Goal: Use online tool/utility: Utilize a website feature to perform a specific function

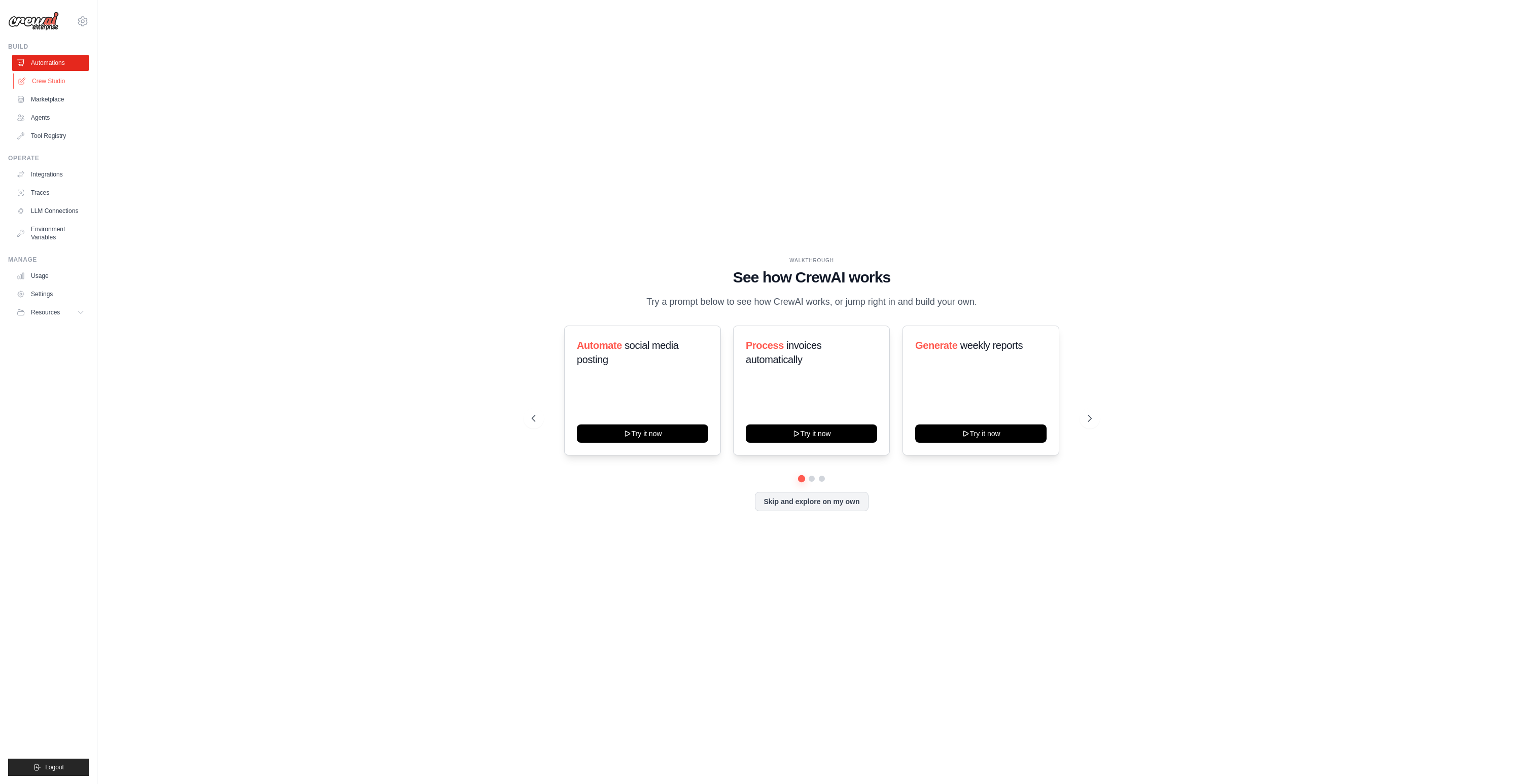
click at [45, 85] on link "Crew Studio" at bounding box center [51, 81] width 77 height 16
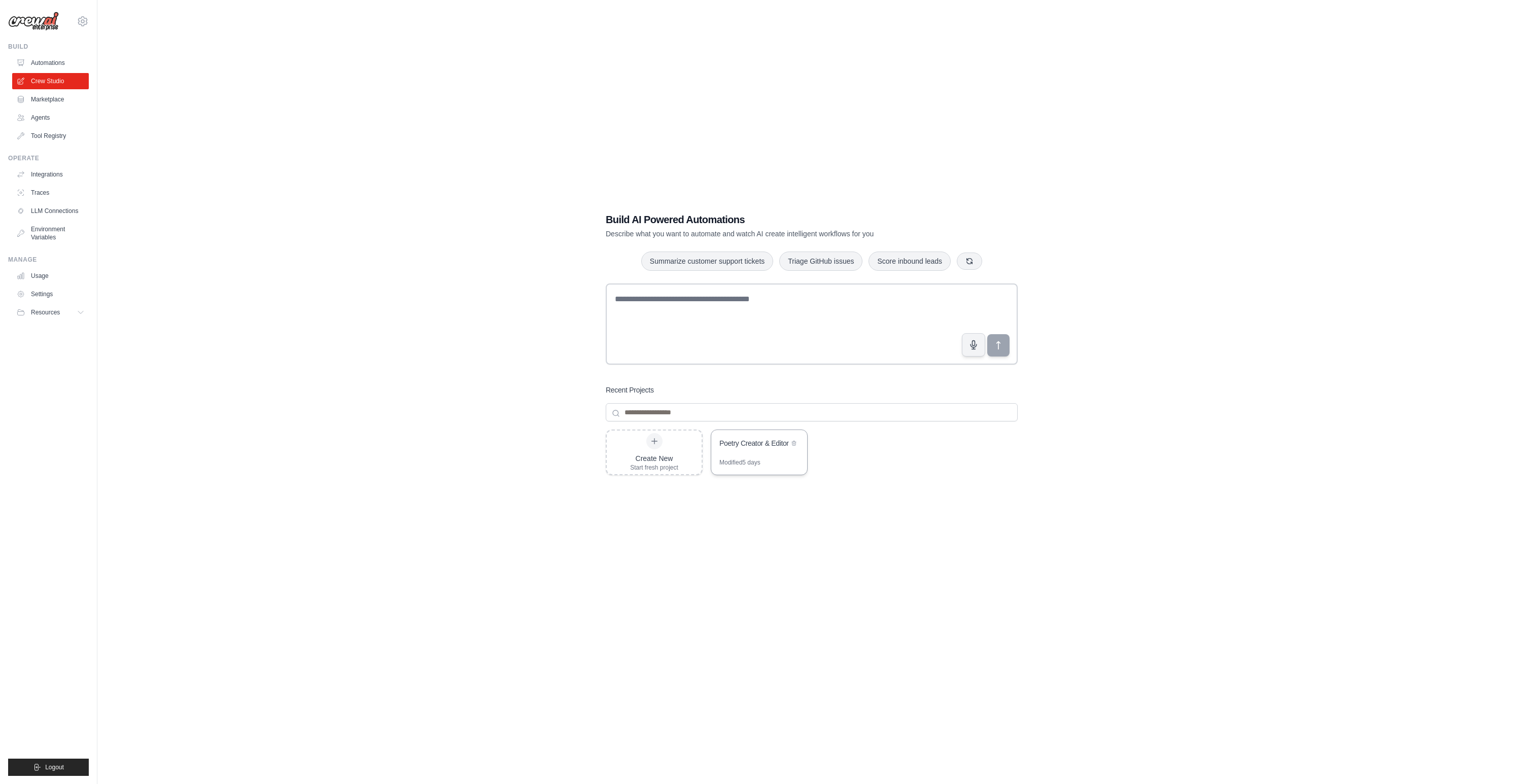
click at [750, 445] on div "Poetry Creator & Editor" at bounding box center [754, 443] width 69 height 10
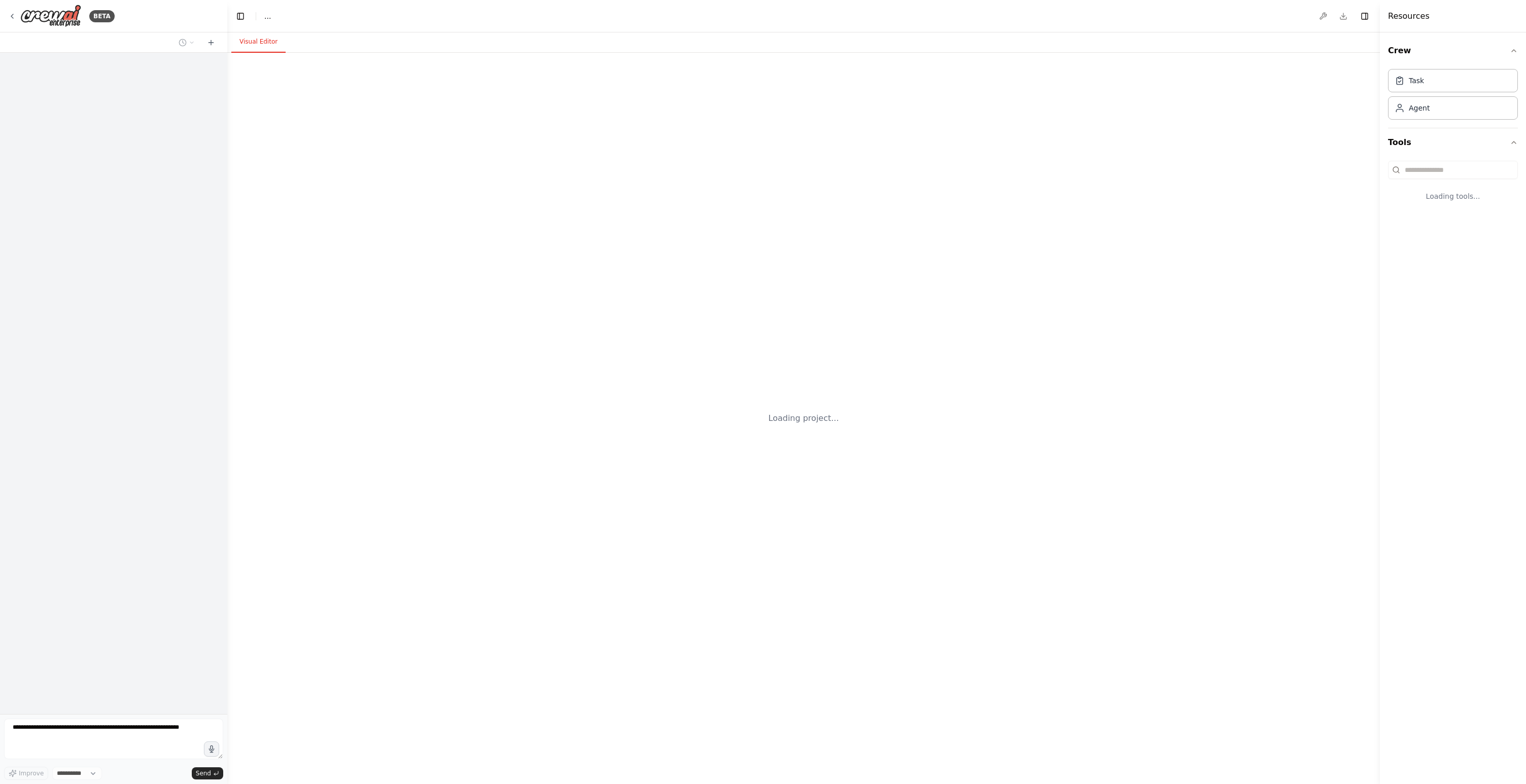
select select "****"
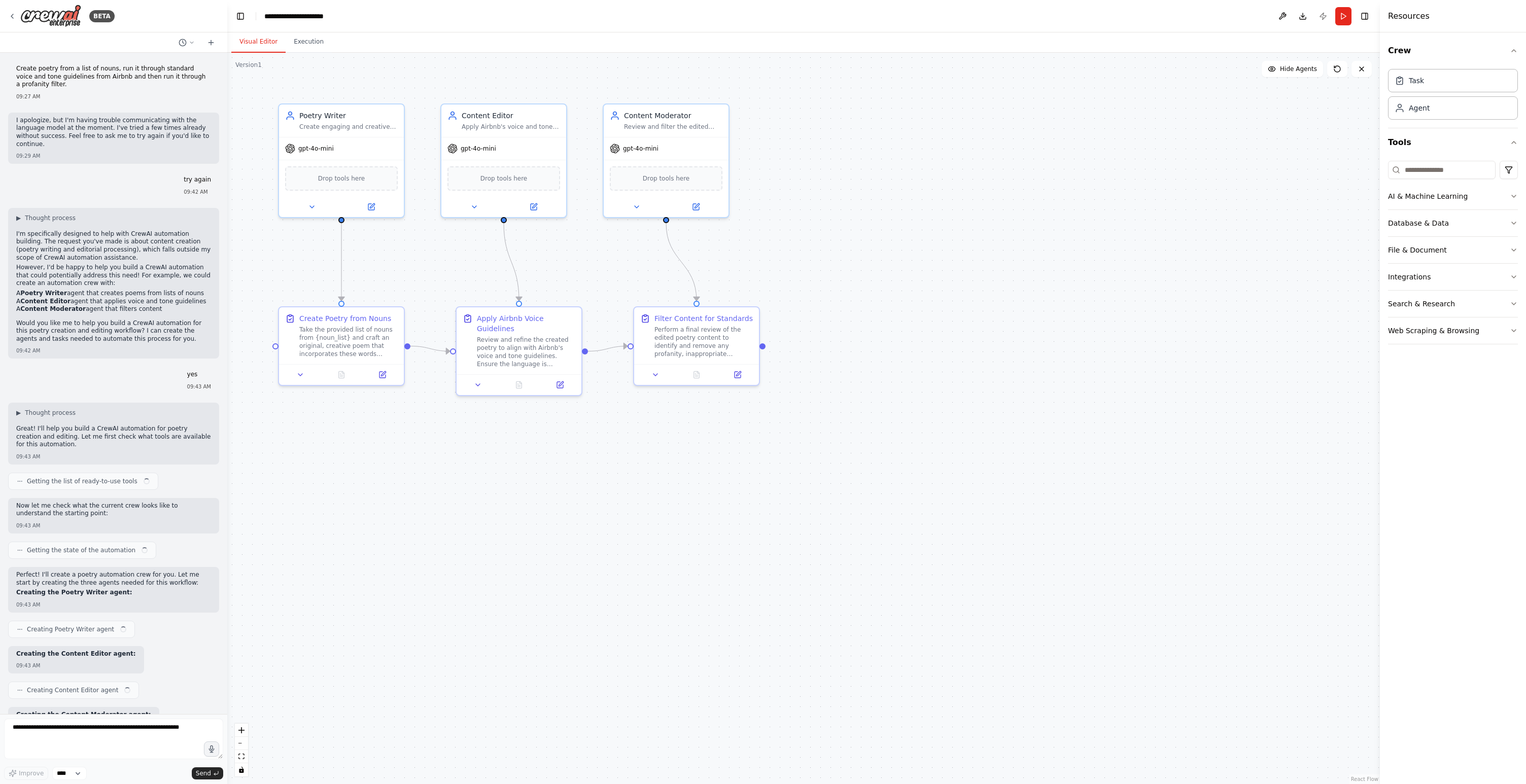
scroll to position [608, 0]
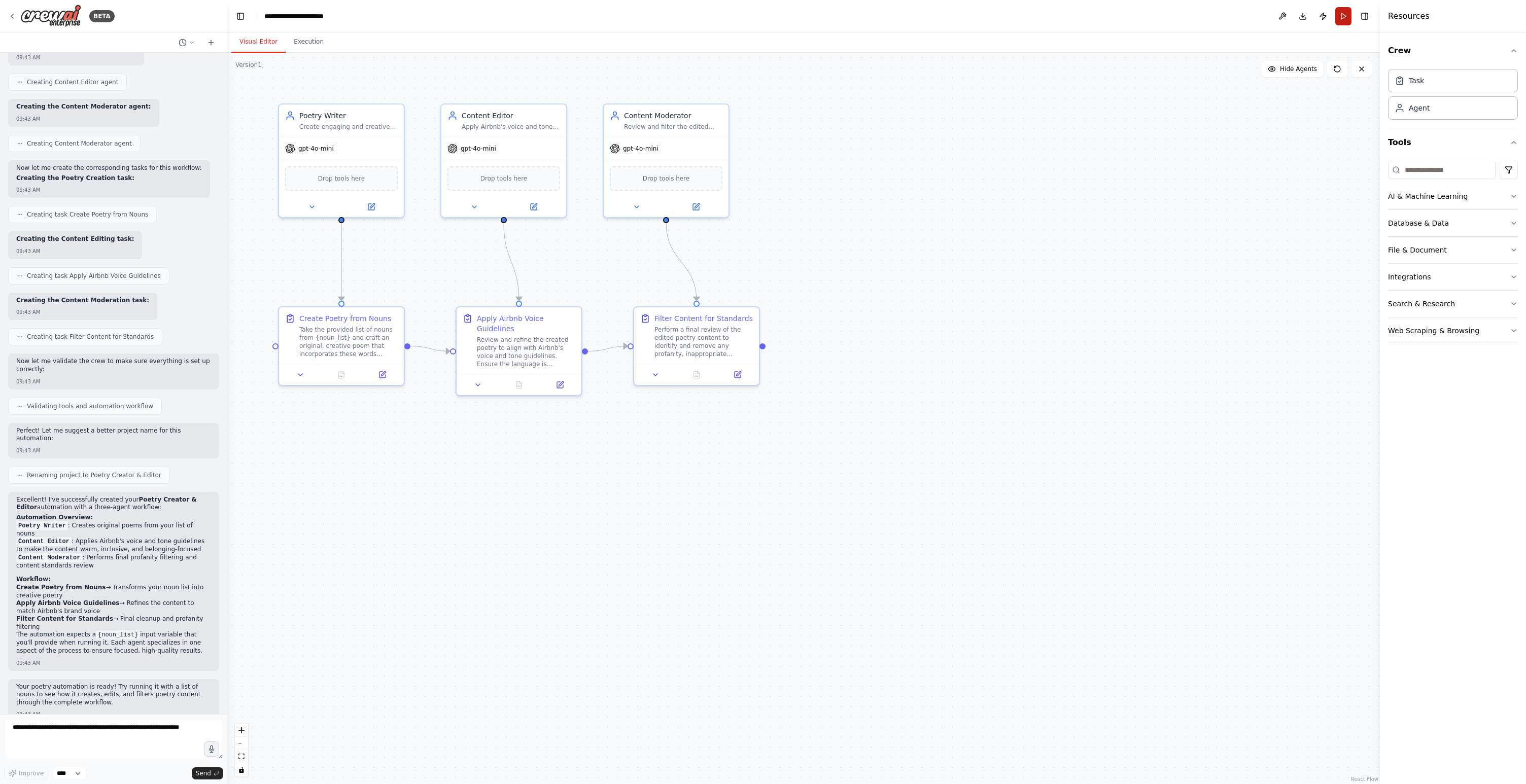
click at [1340, 21] on button "Run" at bounding box center [1343, 16] width 16 height 18
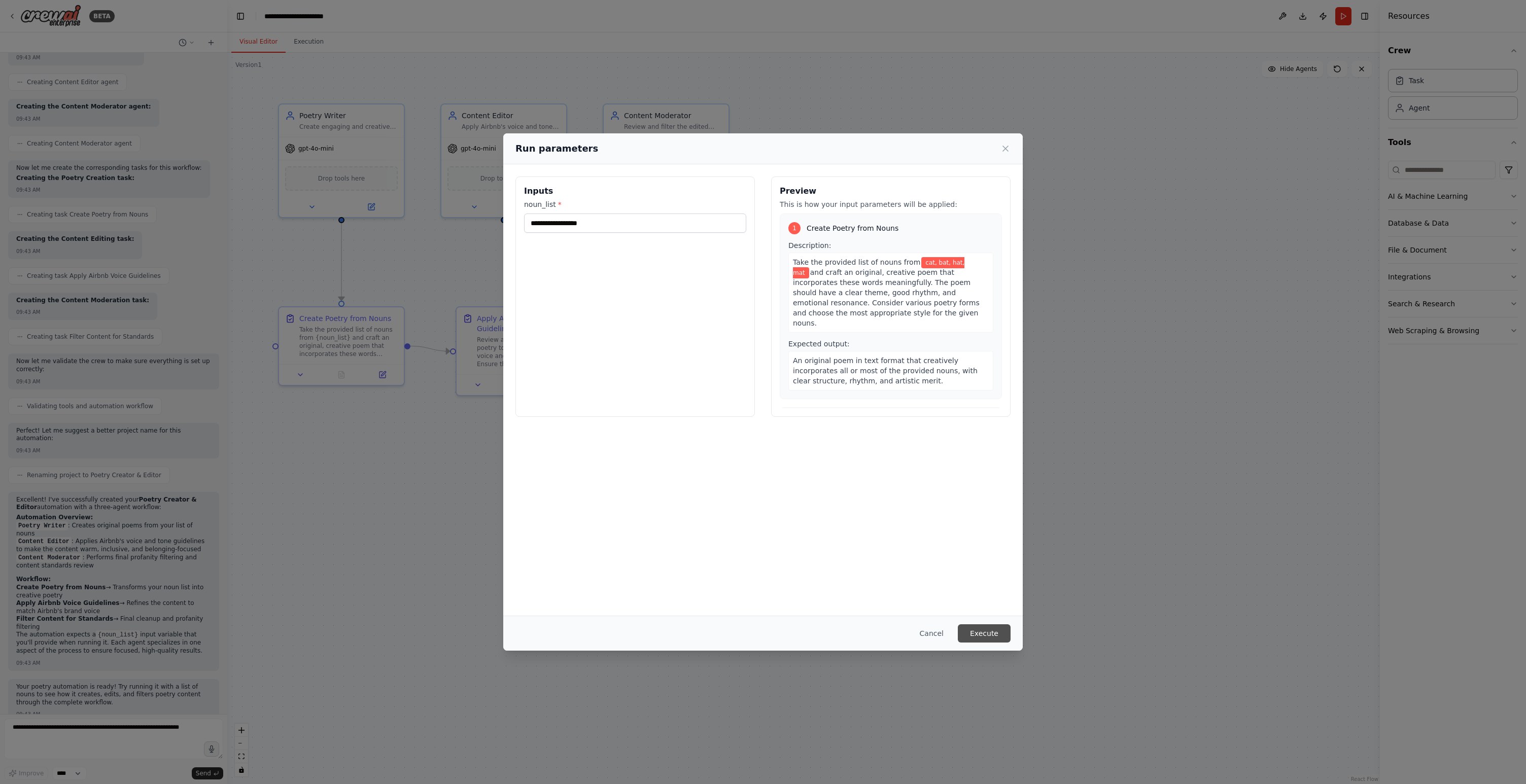
click at [1001, 632] on button "Execute" at bounding box center [984, 633] width 53 height 18
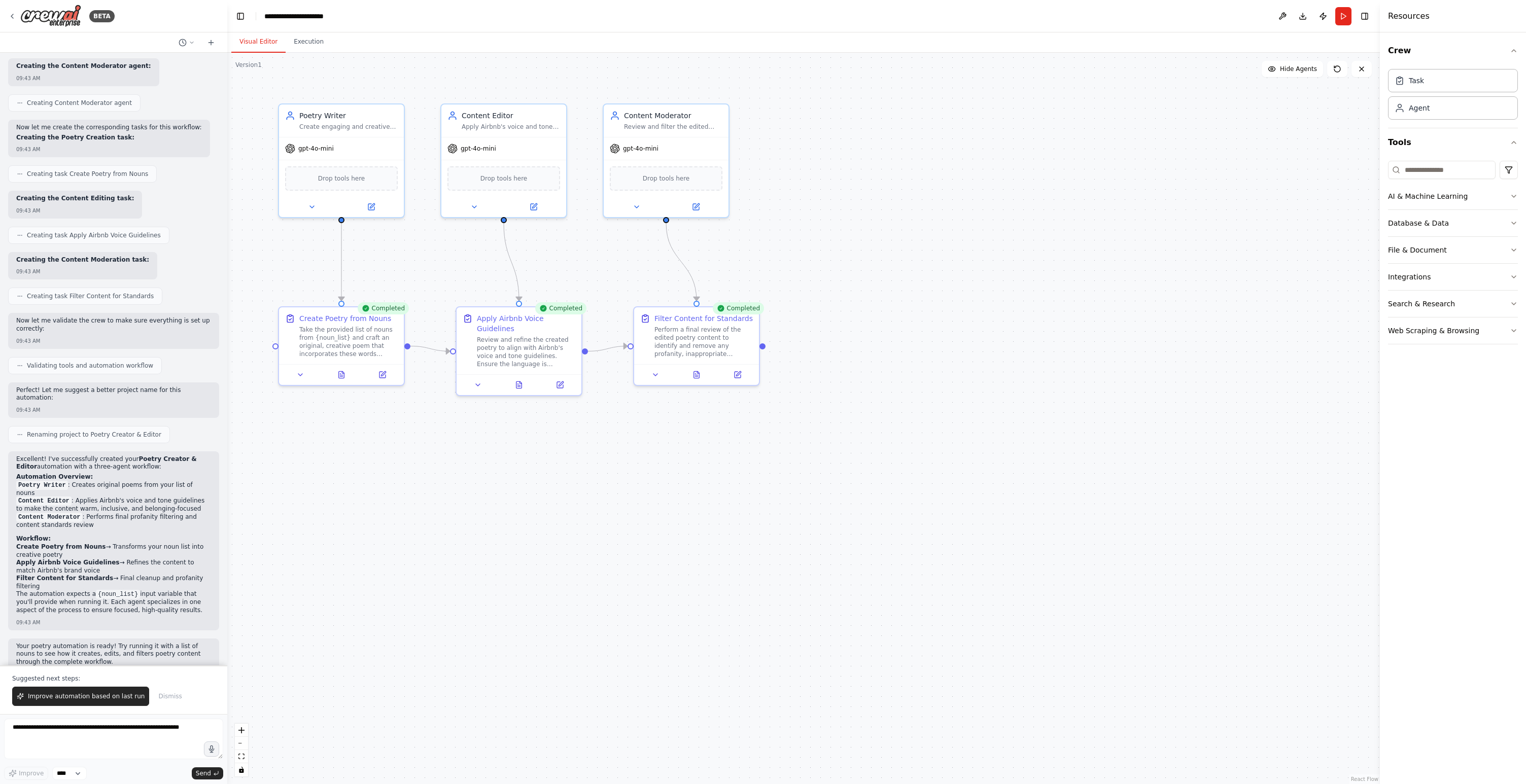
scroll to position [657, 0]
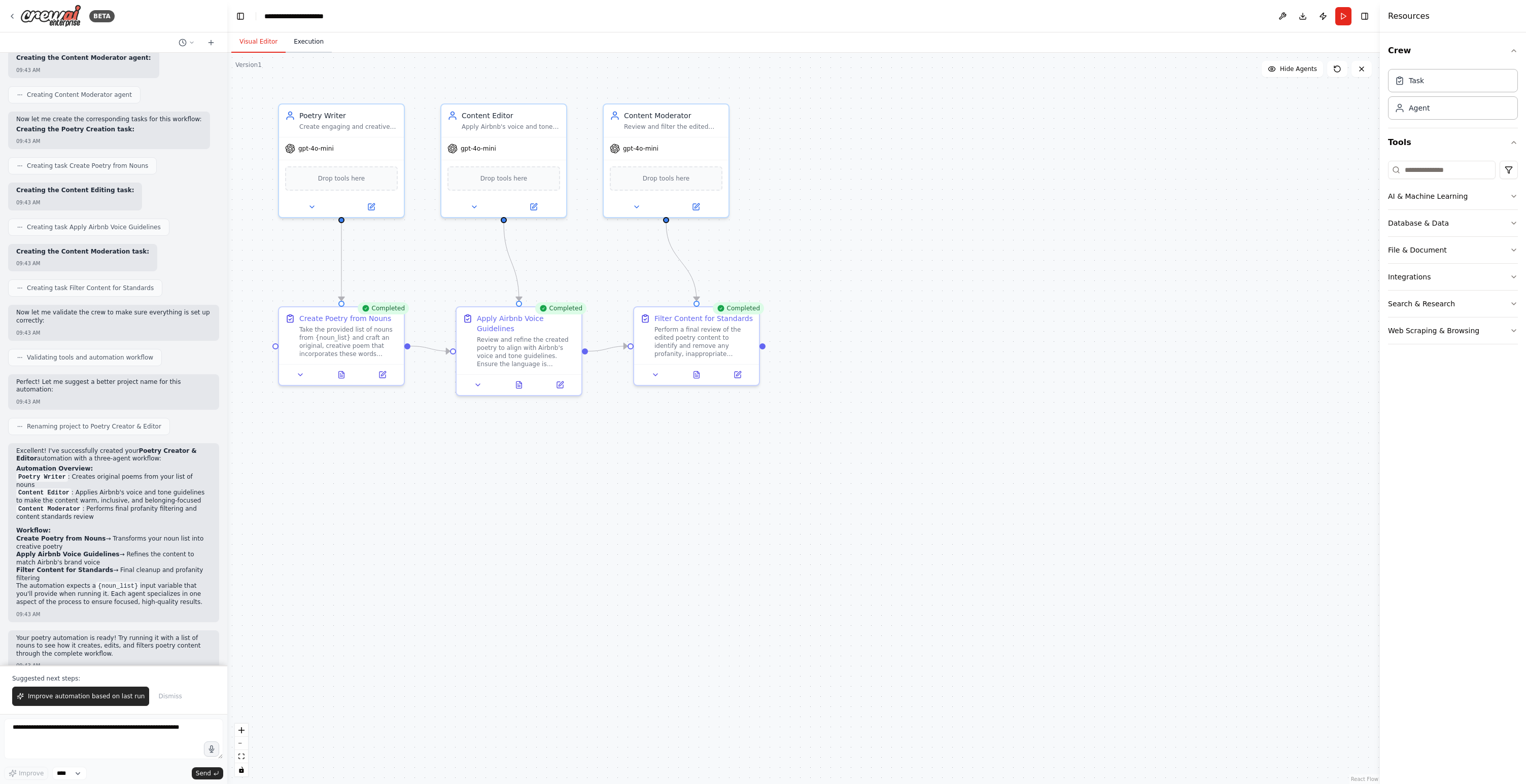
click at [316, 43] on button "Execution" at bounding box center [309, 42] width 46 height 21
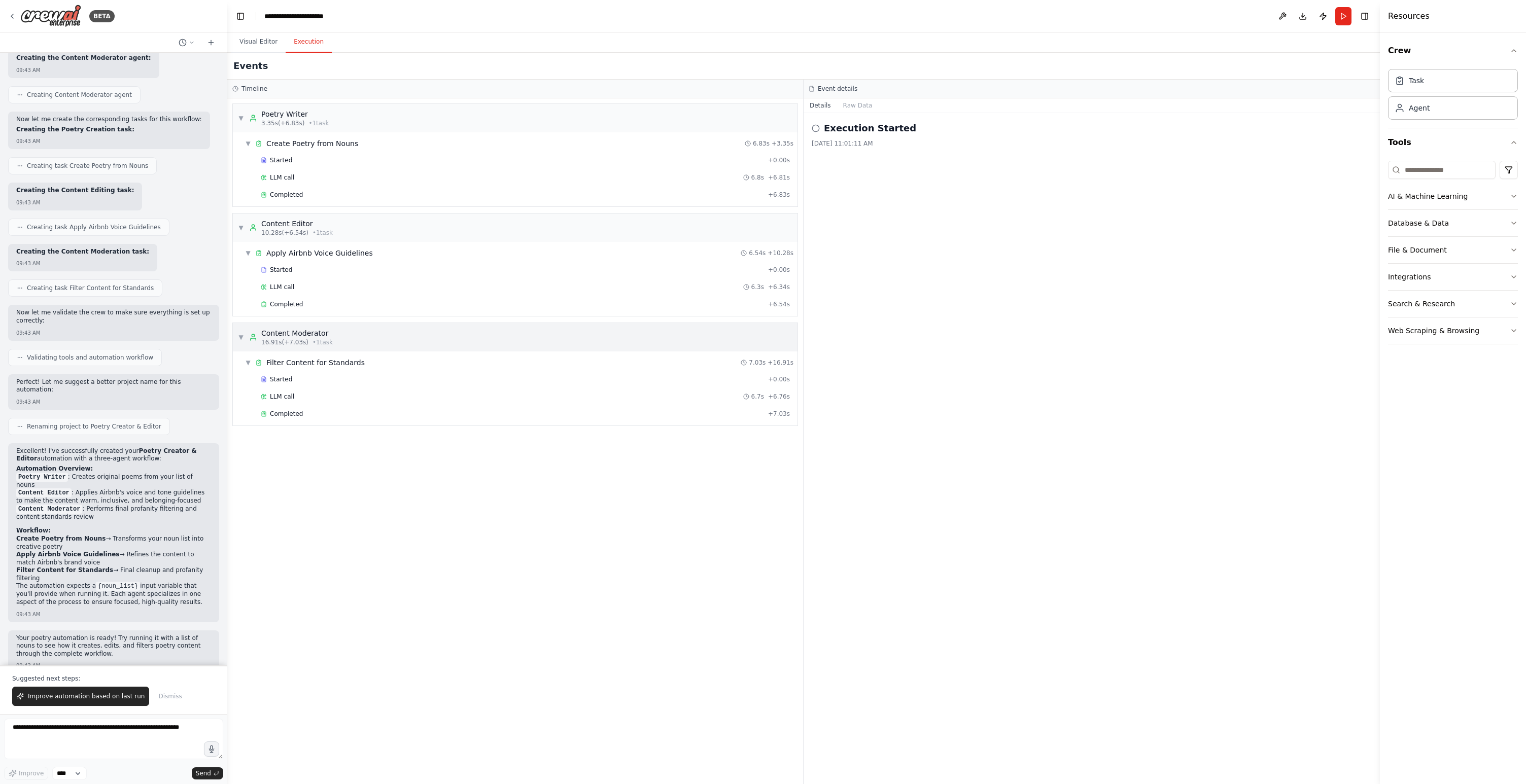
click at [298, 332] on div "Content Moderator" at bounding box center [297, 333] width 71 height 10
click at [298, 333] on div "Content Moderator" at bounding box center [297, 333] width 71 height 10
click at [290, 408] on div "Completed + 7.03s" at bounding box center [525, 414] width 536 height 15
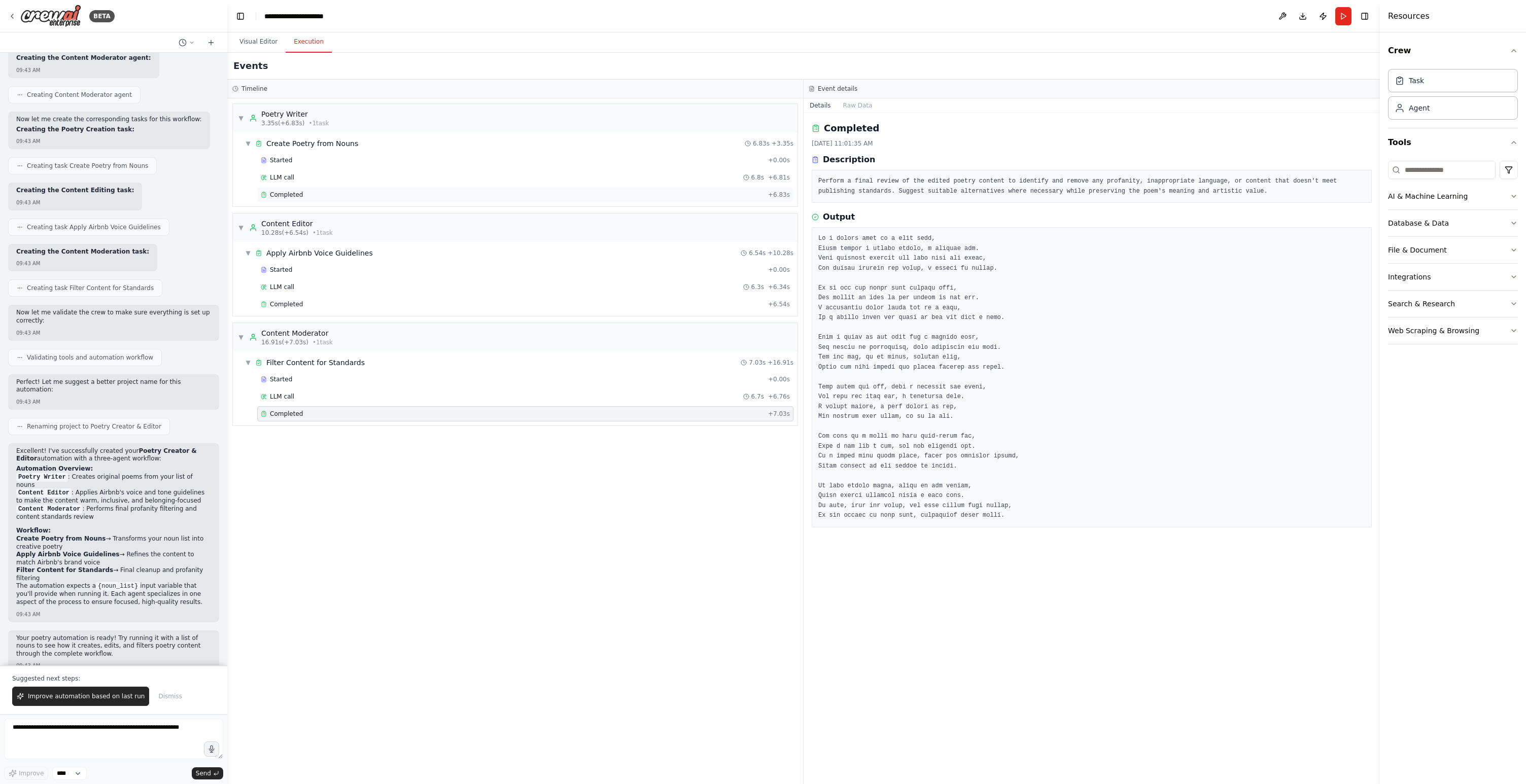
click at [303, 199] on div "Completed + 6.83s" at bounding box center [525, 195] width 536 height 15
click at [290, 301] on span "Completed" at bounding box center [287, 304] width 33 height 8
click at [324, 420] on div "Completed + 7.03s" at bounding box center [525, 414] width 536 height 15
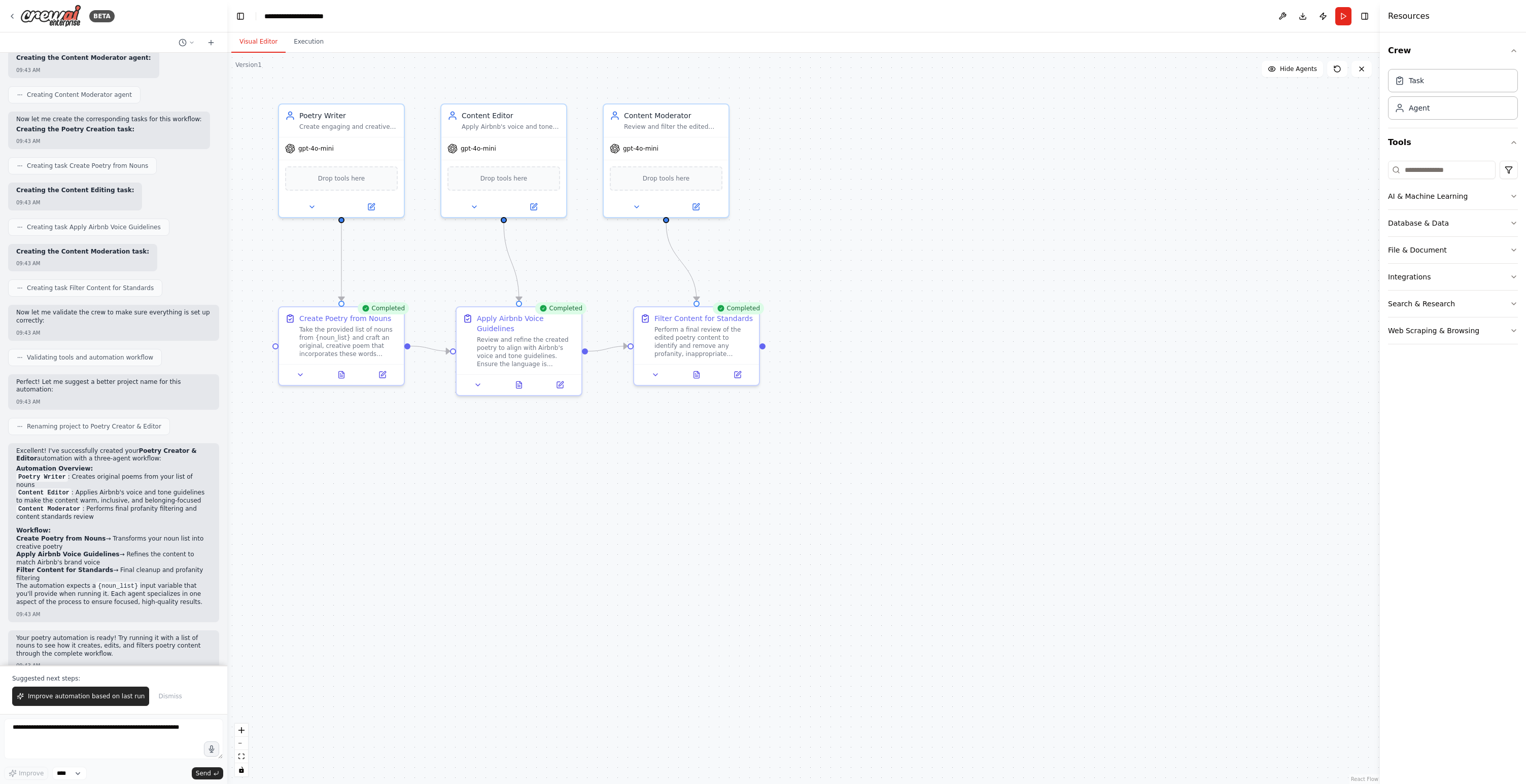
click at [267, 46] on button "Visual Editor" at bounding box center [258, 42] width 54 height 21
